Goal: Transaction & Acquisition: Purchase product/service

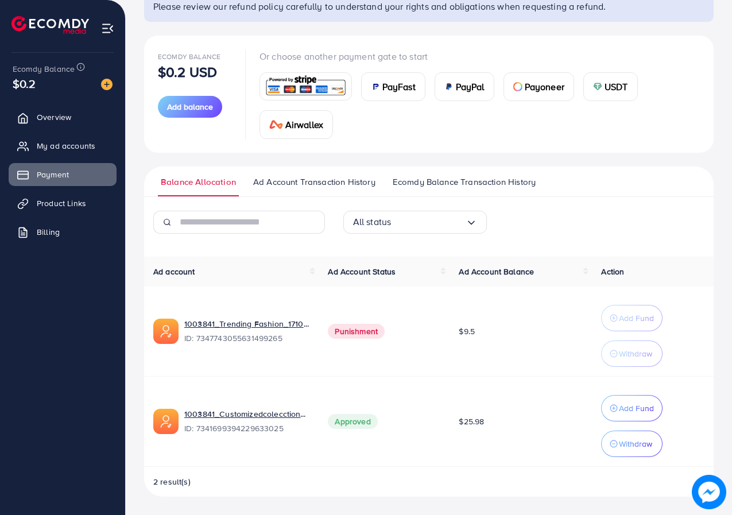
scroll to position [102, 0]
click at [183, 105] on span "Add balance" at bounding box center [190, 106] width 46 height 11
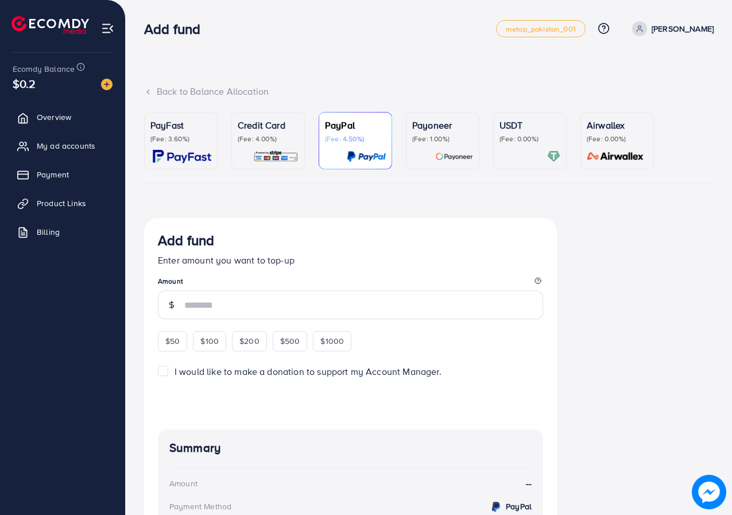
click at [419, 139] on p "(Fee: 1.00%)" at bounding box center [442, 138] width 61 height 9
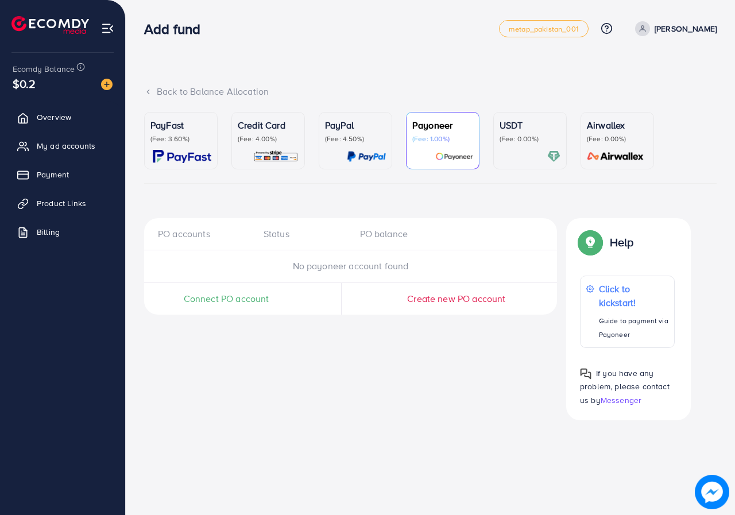
click at [234, 294] on span "Connect PO account" at bounding box center [227, 298] width 86 height 13
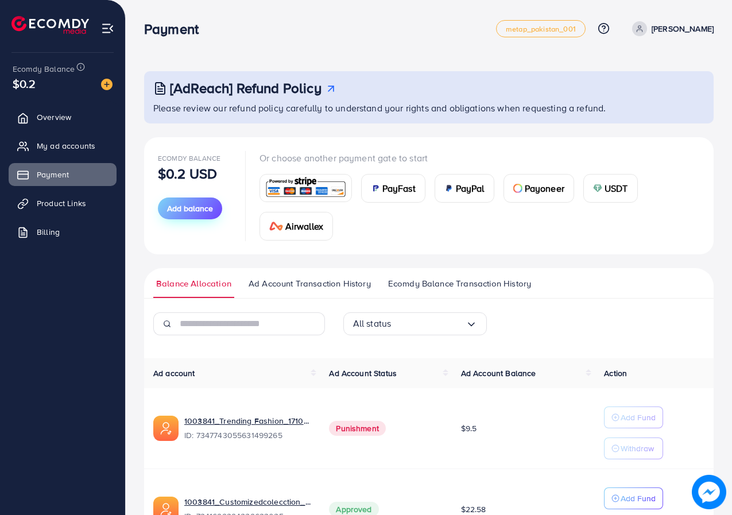
click at [177, 202] on button "Add balance" at bounding box center [190, 209] width 64 height 22
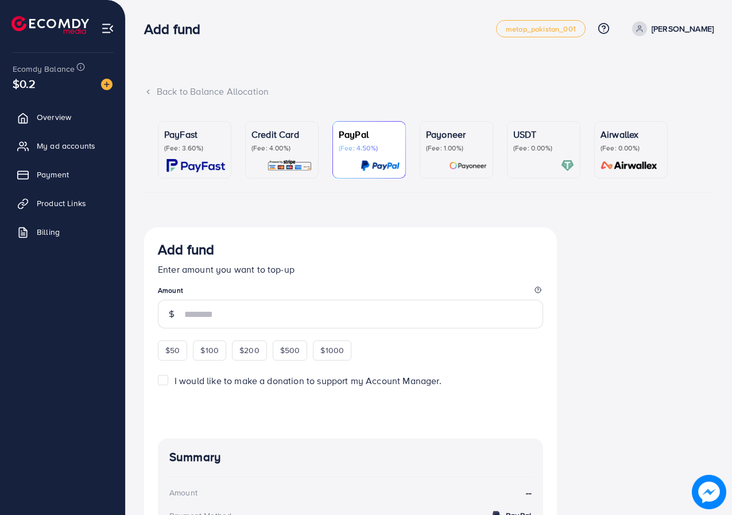
click at [450, 159] on div "Payoneer (Fee: 1.00%)" at bounding box center [456, 150] width 61 height 45
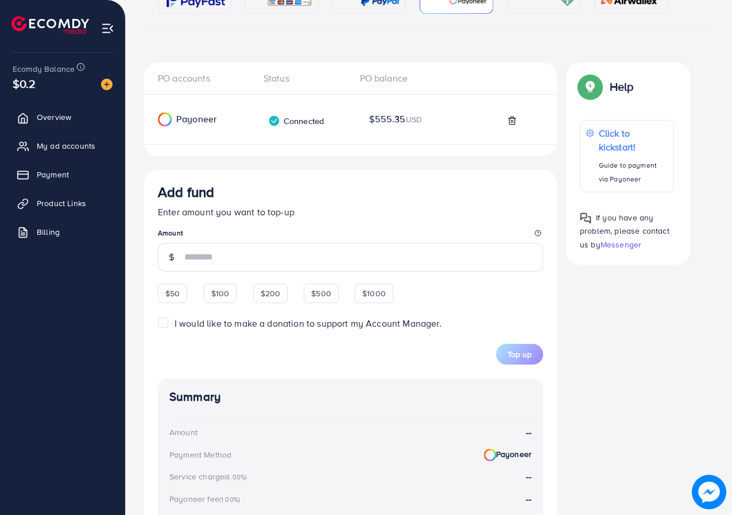
scroll to position [172, 0]
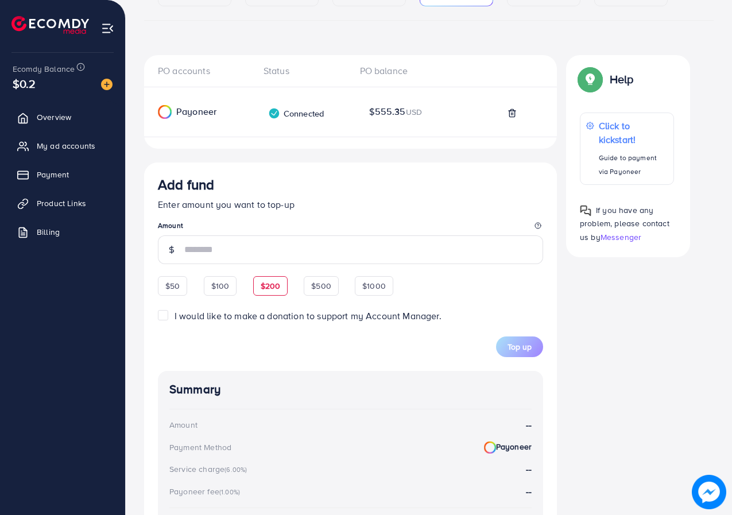
click at [279, 280] on span "$200" at bounding box center [271, 285] width 20 height 11
type input "***"
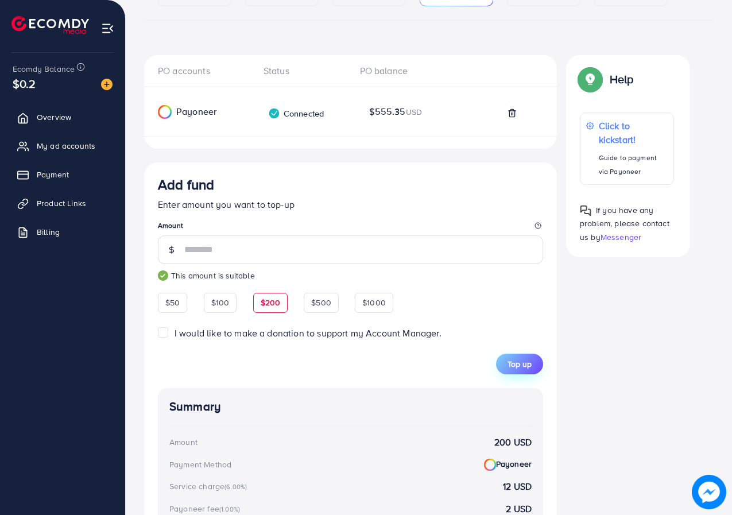
click at [522, 369] on span "Top up" at bounding box center [520, 363] width 24 height 11
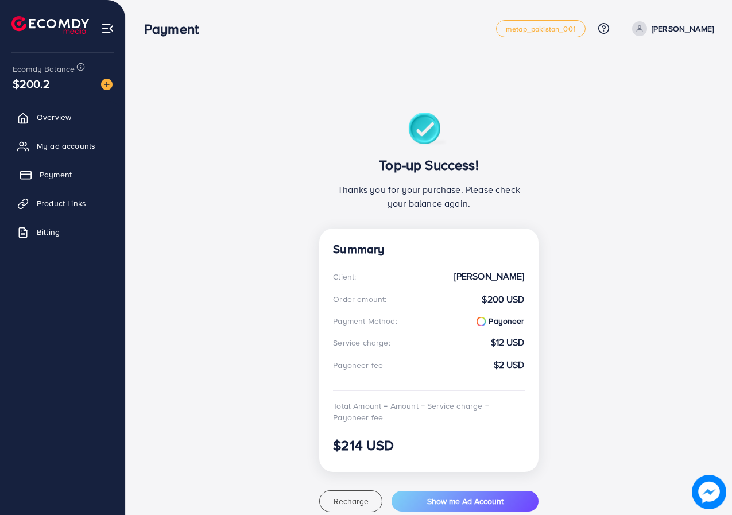
click at [56, 169] on span "Payment" at bounding box center [56, 174] width 32 height 11
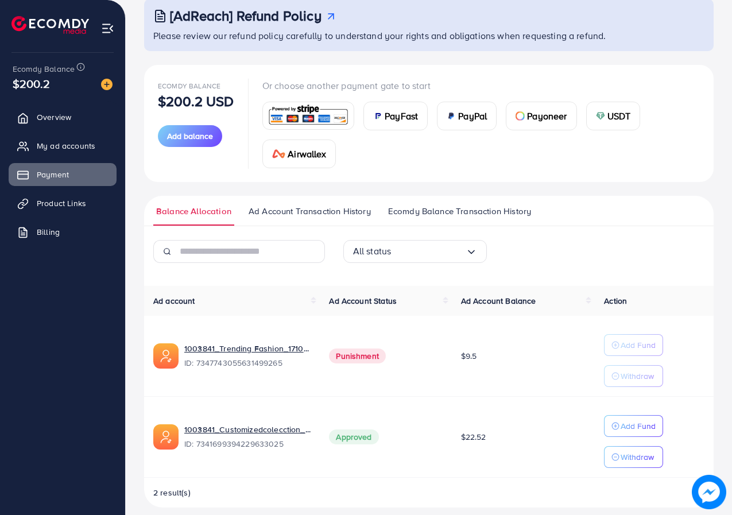
scroll to position [83, 0]
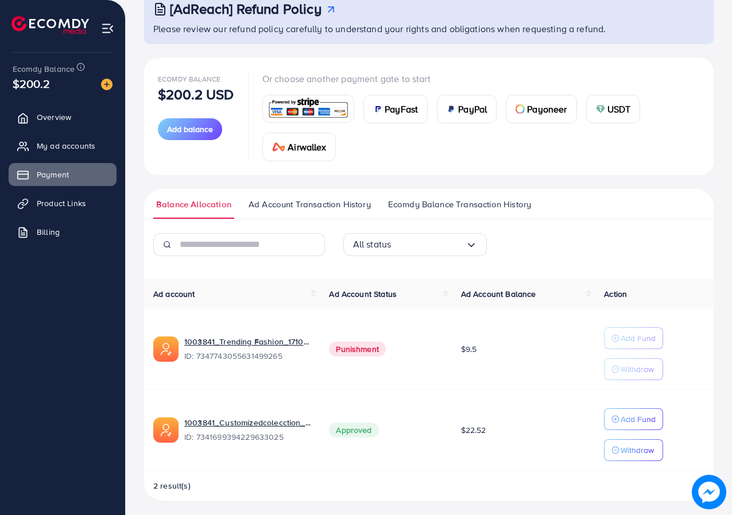
scroll to position [83, 0]
